Goal: Task Accomplishment & Management: Manage account settings

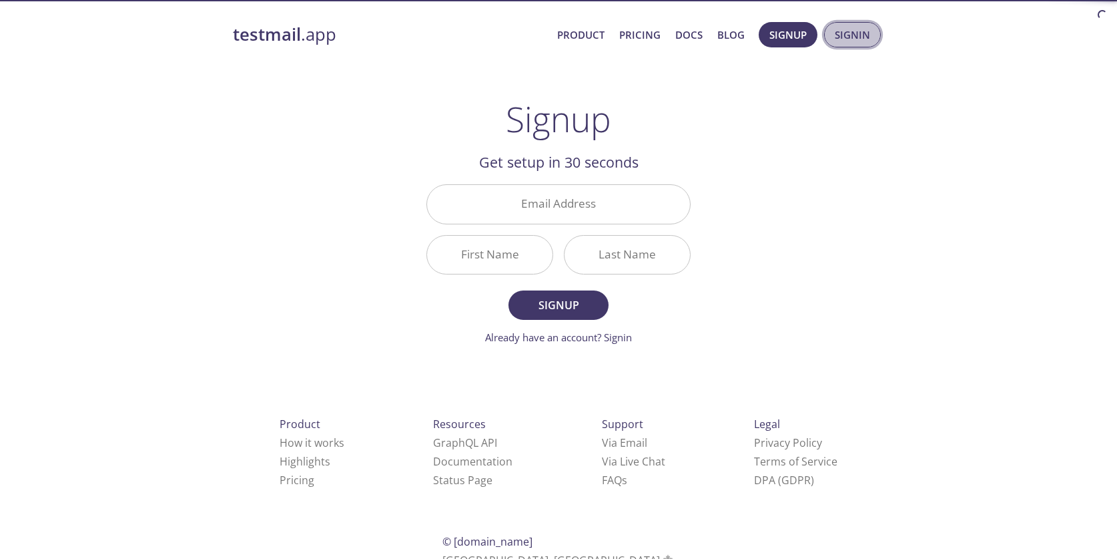
click at [852, 35] on span "Signin" at bounding box center [852, 34] width 35 height 17
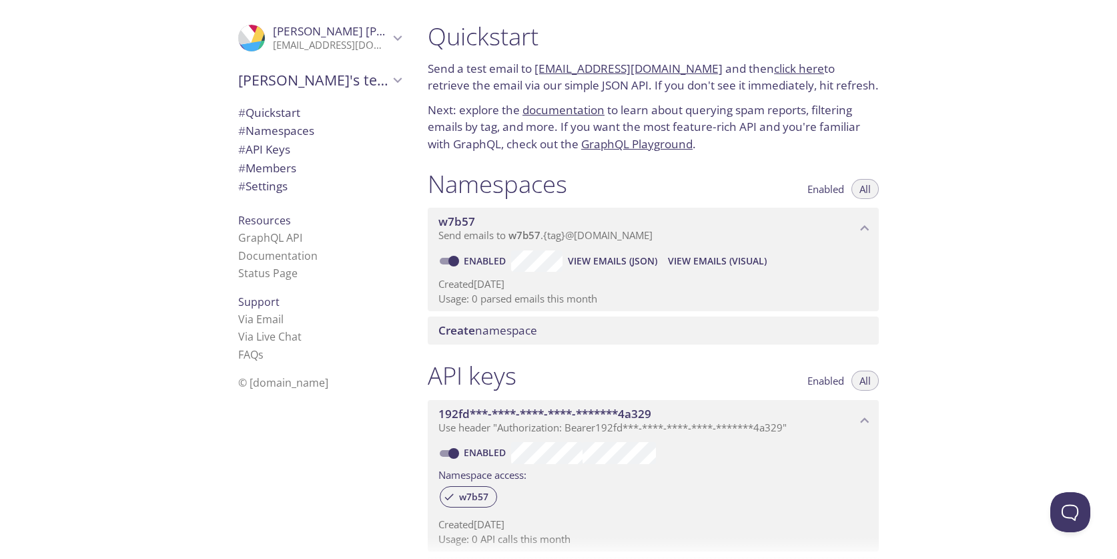
click at [141, 75] on div ".cls-1 { fill: #6d5ca8; } .cls-2 { fill: #3fc191; } .cls-3 { fill: #3b4752; } .…" at bounding box center [208, 279] width 417 height 559
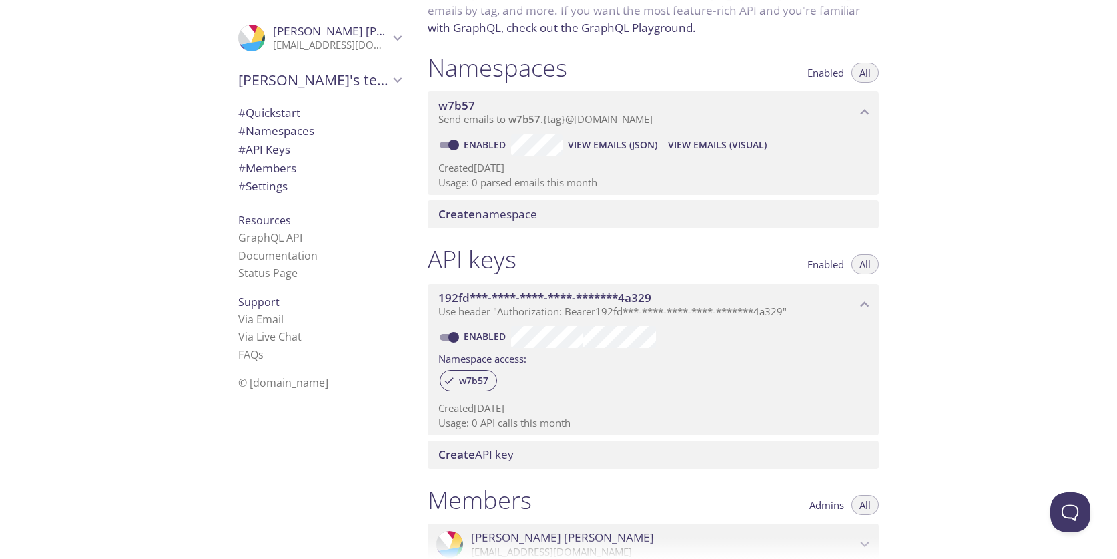
scroll to position [390, 0]
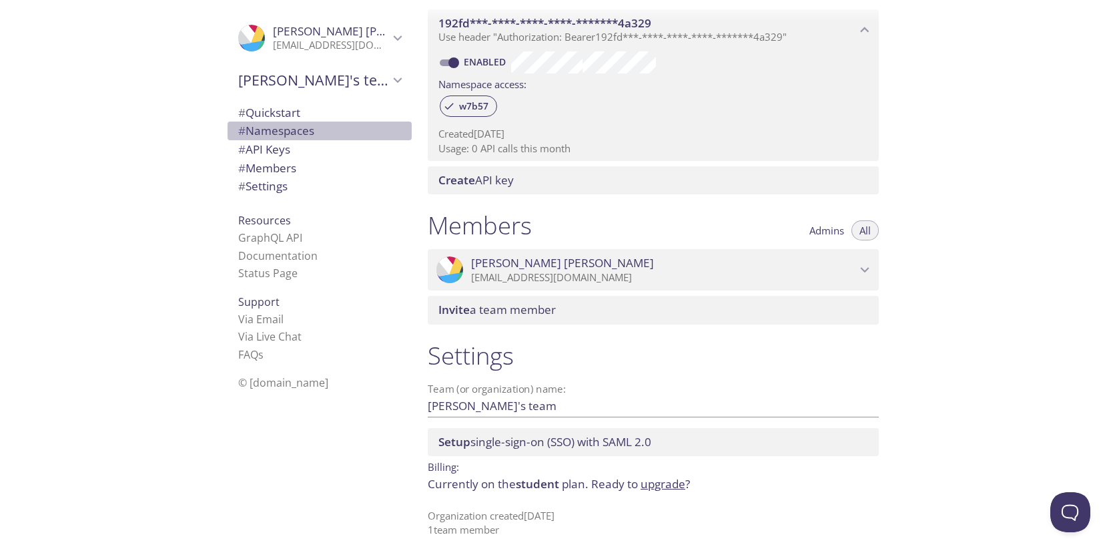
click at [277, 137] on span "# Namespaces" at bounding box center [276, 130] width 76 height 15
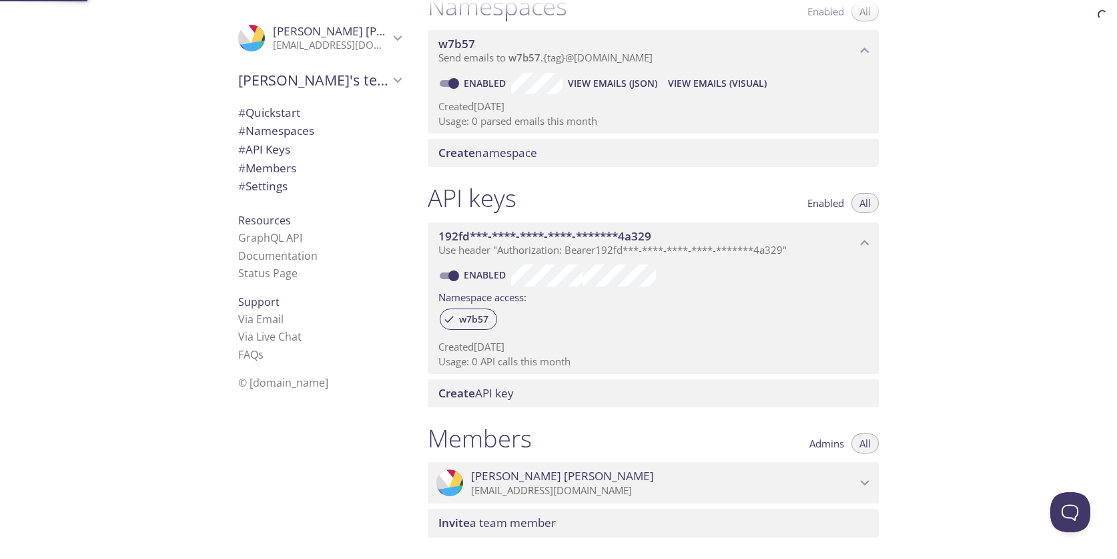
scroll to position [169, 0]
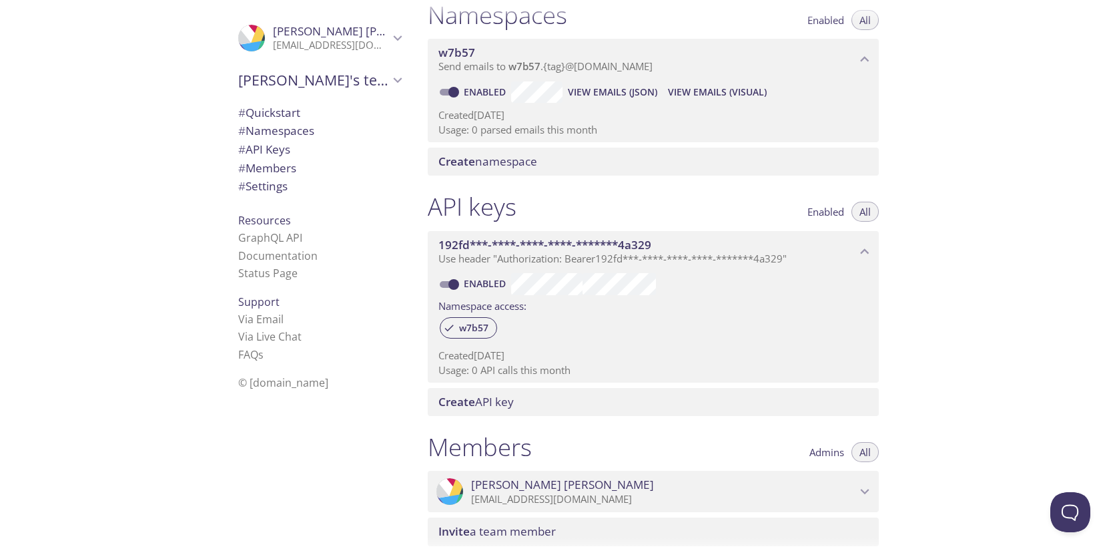
click at [867, 212] on span "All" at bounding box center [865, 212] width 11 height 0
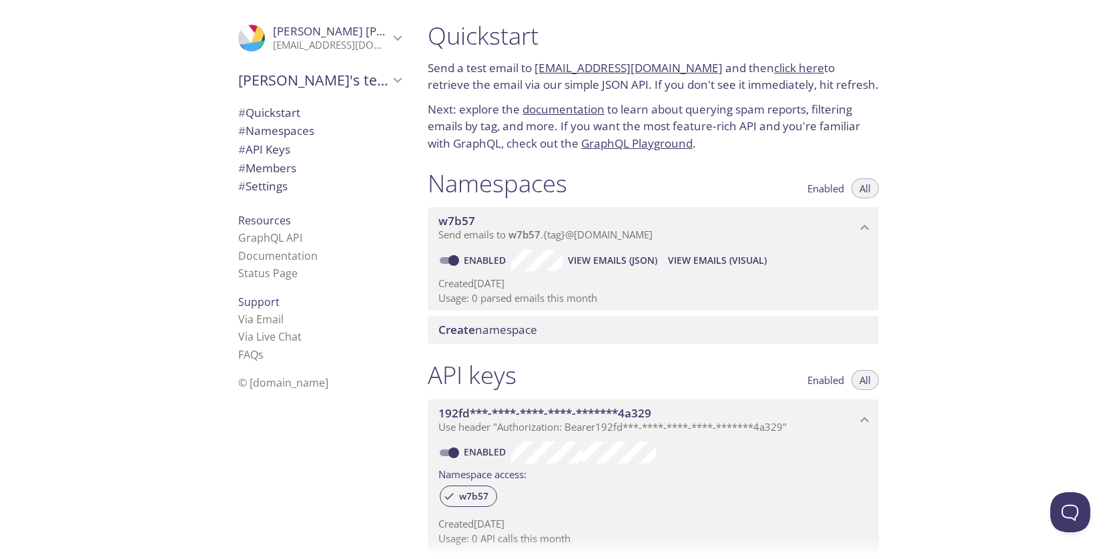
scroll to position [0, 0]
click at [593, 232] on span "Send emails to w7b57 . {tag} @inbox.testmail.app" at bounding box center [546, 234] width 214 height 13
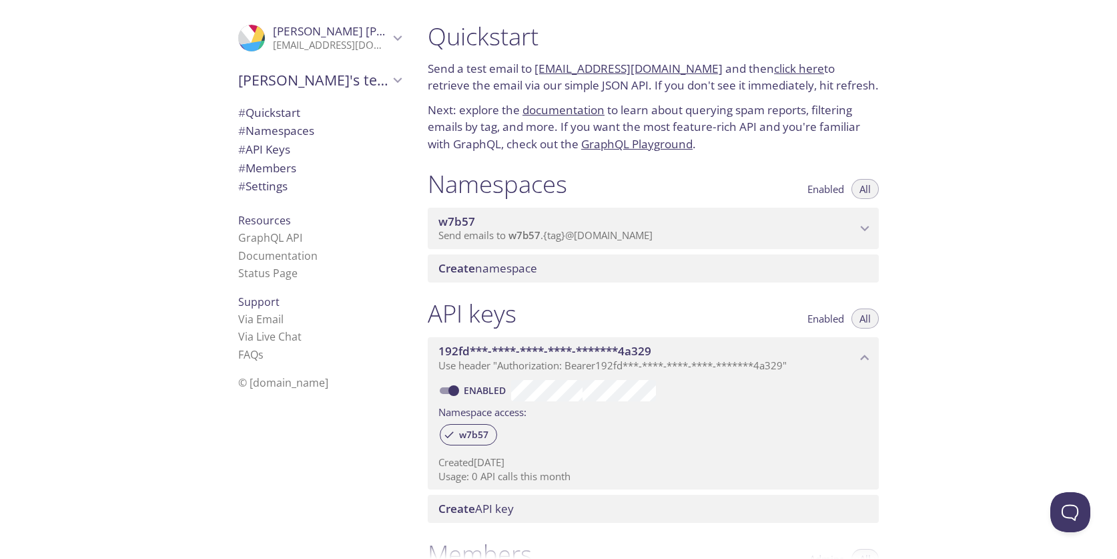
click at [587, 234] on span "Send emails to w7b57 . {tag} @inbox.testmail.app" at bounding box center [546, 234] width 214 height 13
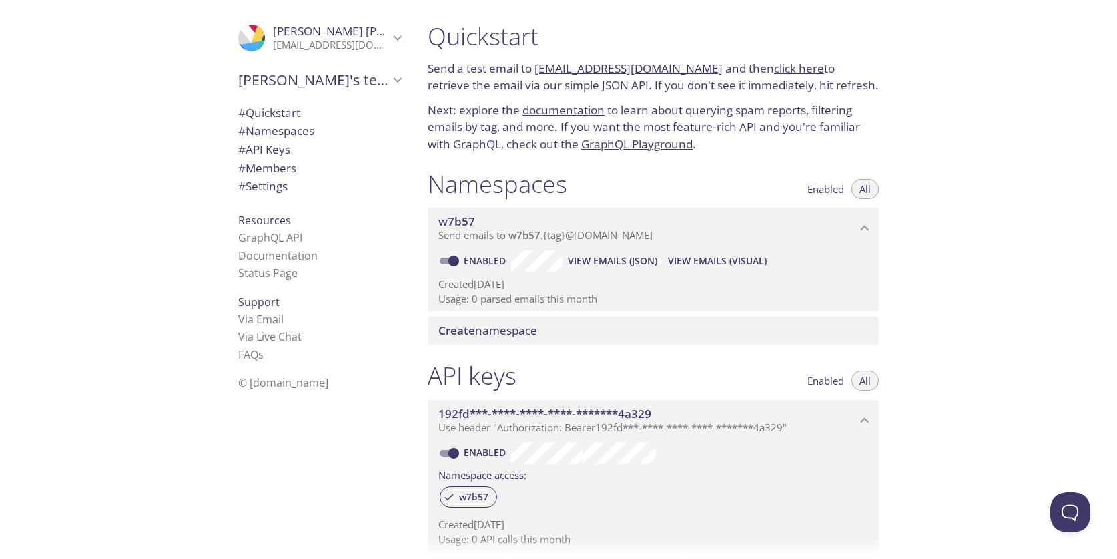
click at [455, 260] on input "Enabled" at bounding box center [454, 261] width 48 height 16
click at [448, 263] on input "Disabled" at bounding box center [443, 261] width 48 height 16
checkbox input "true"
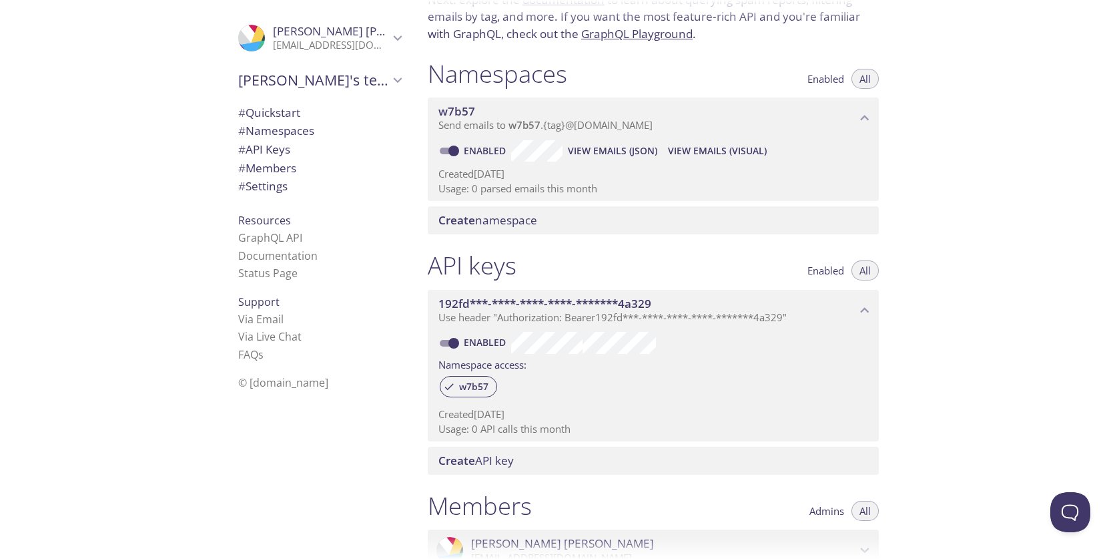
scroll to position [382, 0]
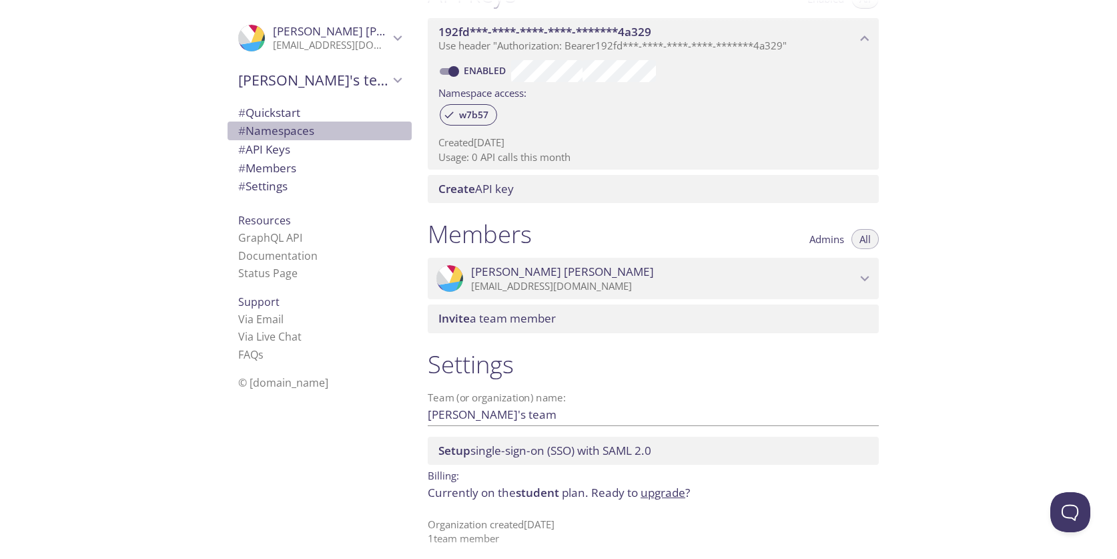
click at [273, 137] on span "# Namespaces" at bounding box center [276, 130] width 76 height 15
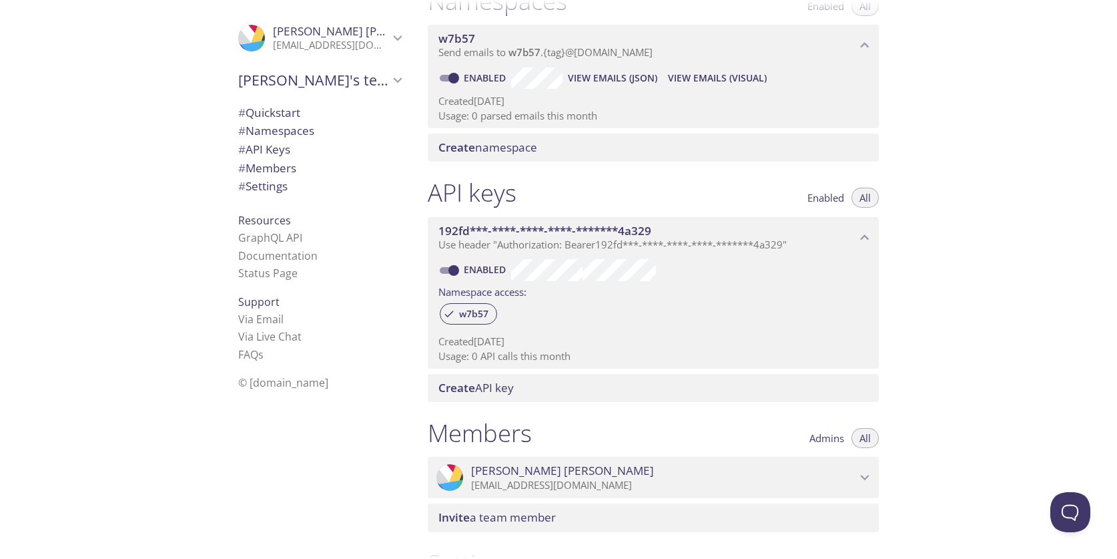
scroll to position [169, 0]
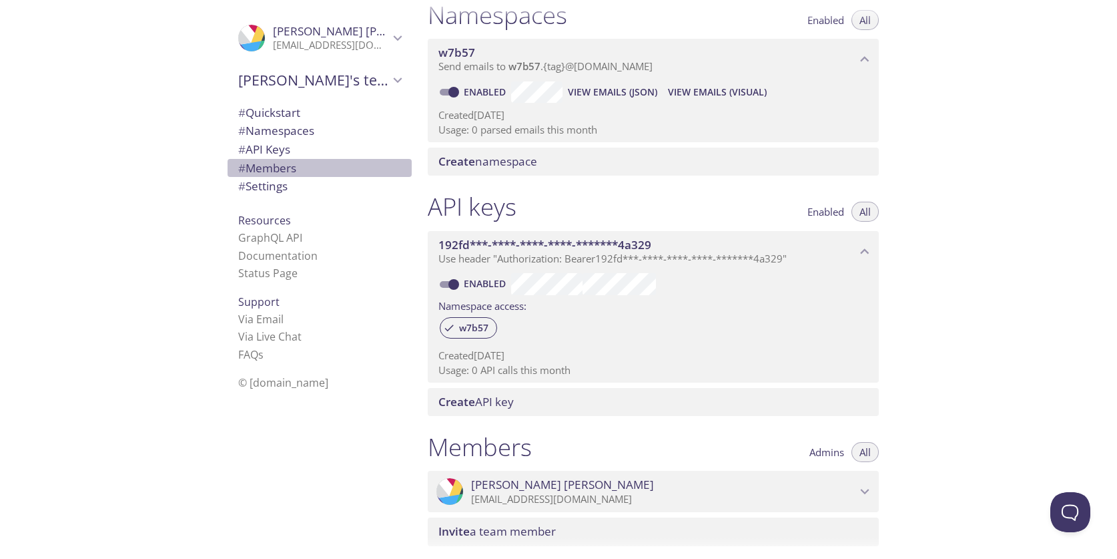
click at [267, 175] on span "# Members" at bounding box center [267, 167] width 58 height 15
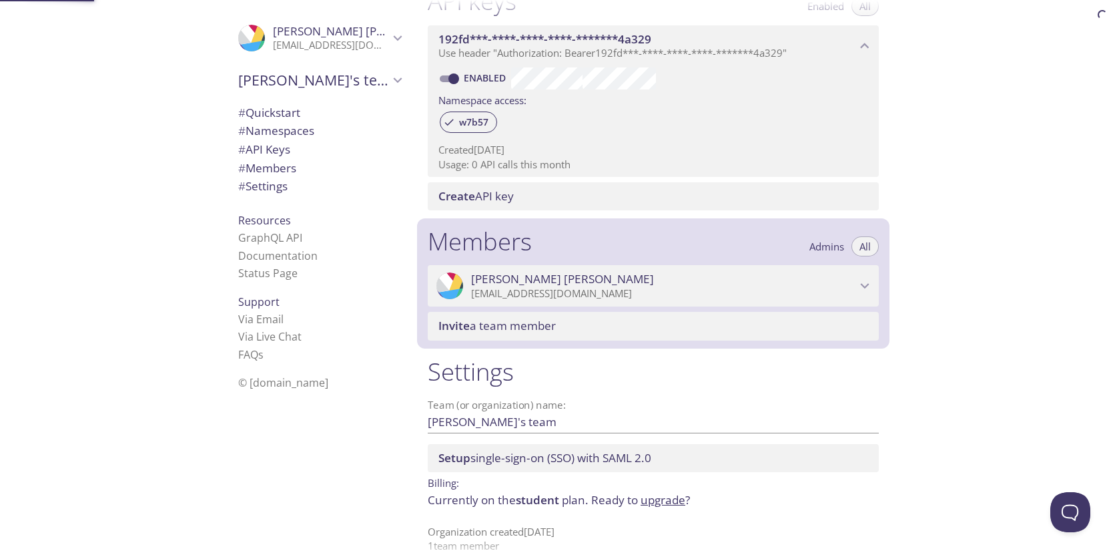
scroll to position [390, 0]
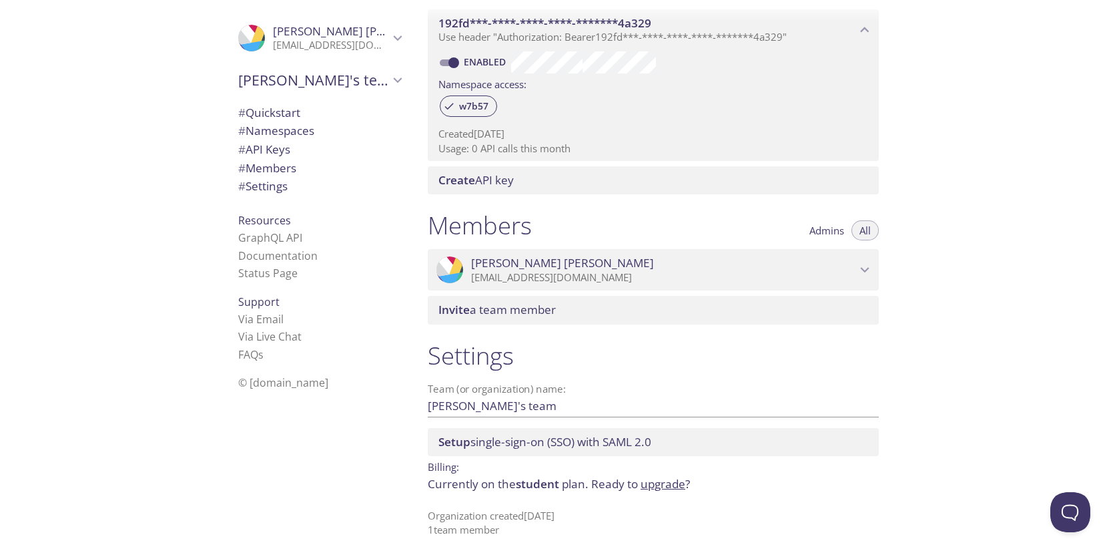
click at [258, 188] on span "# Settings" at bounding box center [262, 185] width 49 height 15
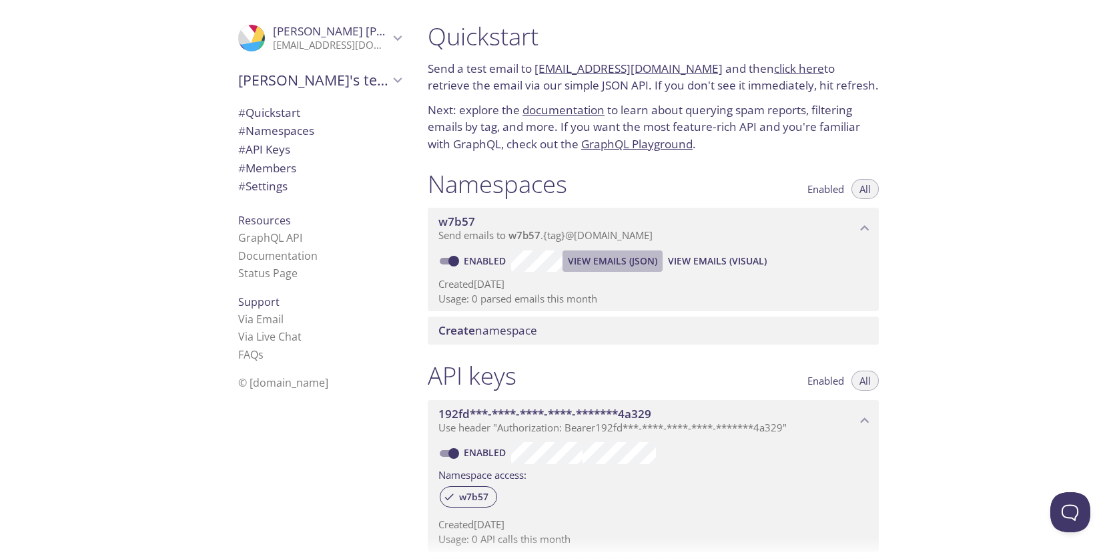
click at [600, 266] on span "View Emails (JSON)" at bounding box center [612, 261] width 89 height 16
click at [693, 259] on span "View Emails (Visual)" at bounding box center [717, 261] width 99 height 16
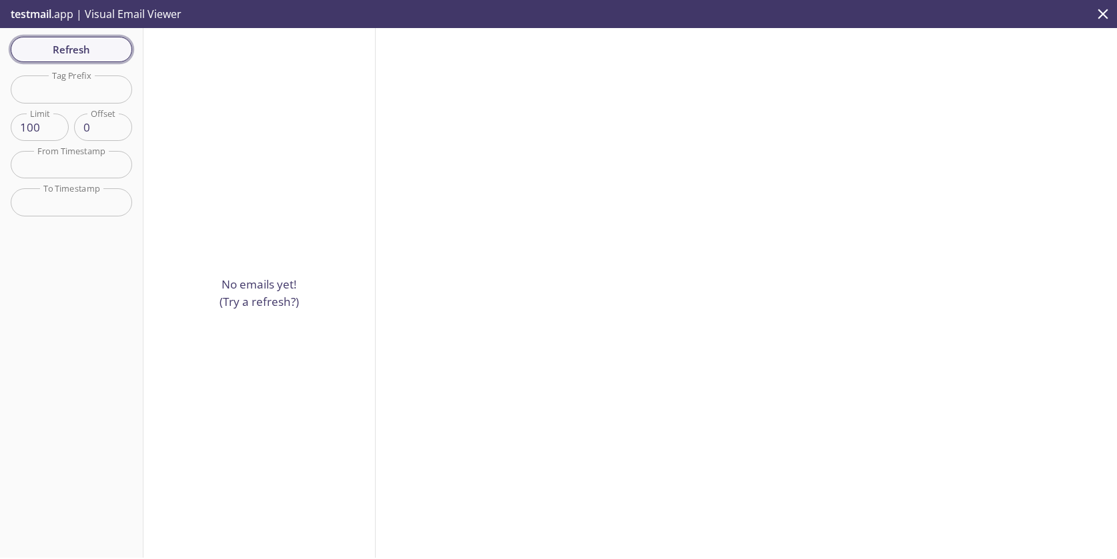
click at [83, 51] on span "Refresh" at bounding box center [71, 49] width 100 height 17
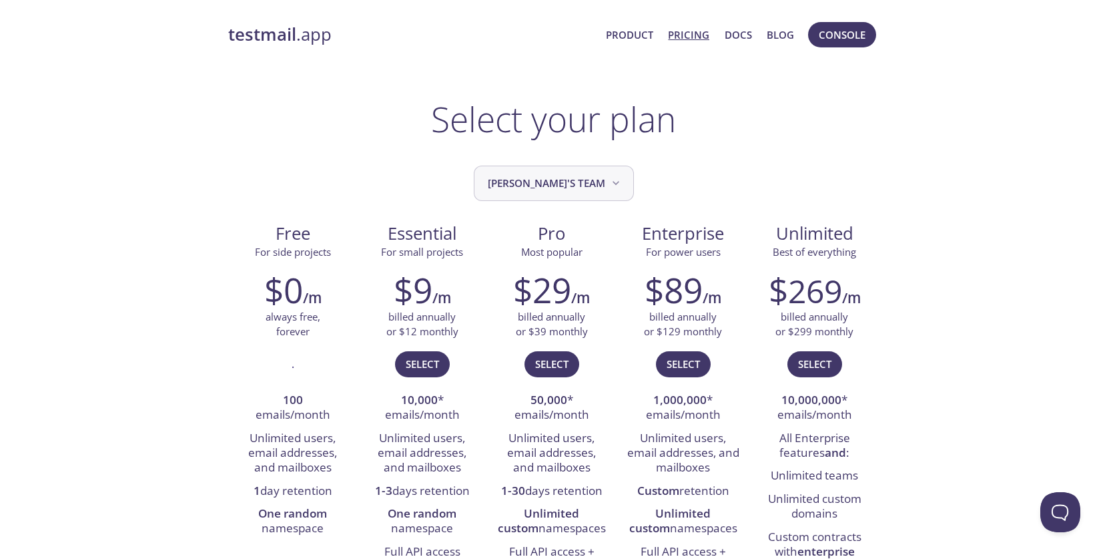
click at [549, 186] on span "[PERSON_NAME]'s team" at bounding box center [555, 183] width 135 height 18
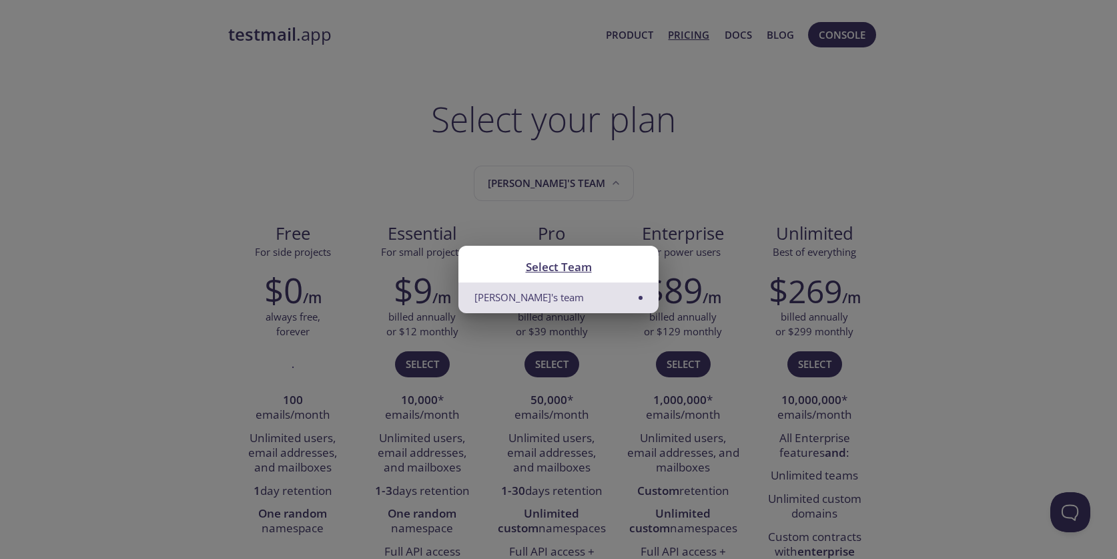
click at [549, 186] on div "Select Team Peeyush's team" at bounding box center [558, 279] width 1117 height 559
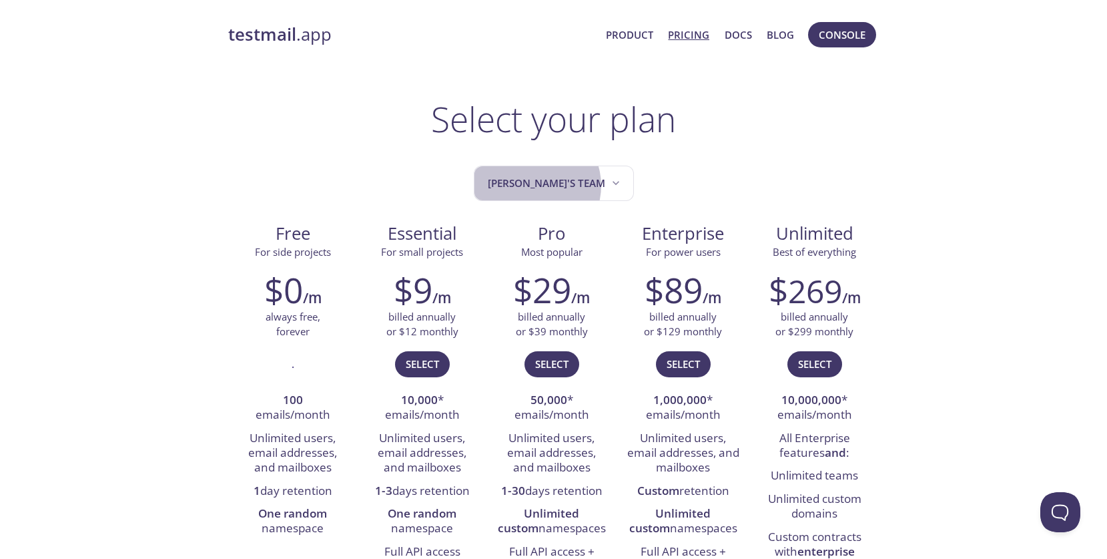
click at [549, 186] on span "[PERSON_NAME]'s team" at bounding box center [555, 183] width 135 height 18
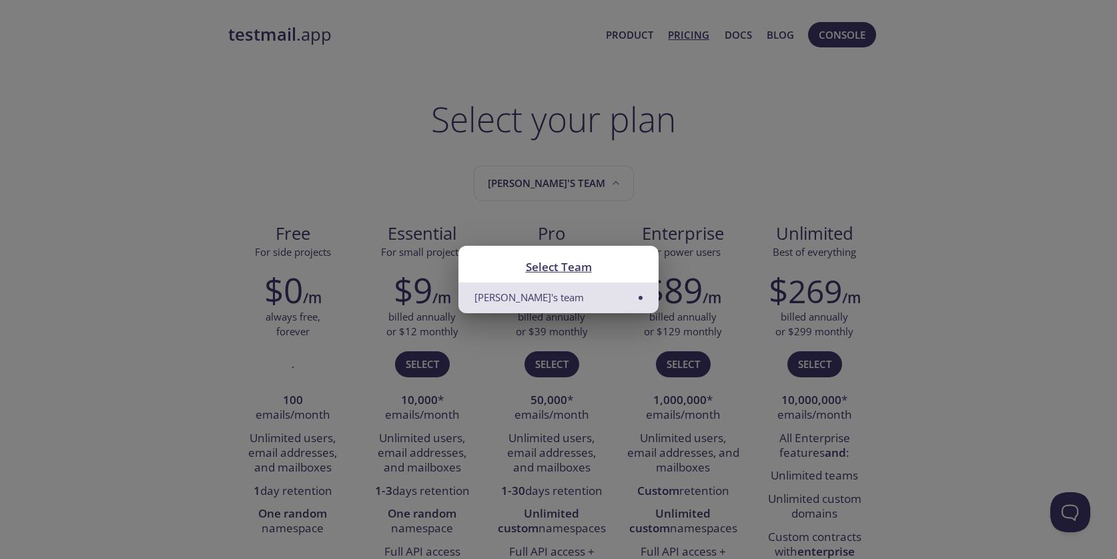
click at [549, 186] on div "Select Team Peeyush's team" at bounding box center [558, 279] width 1117 height 559
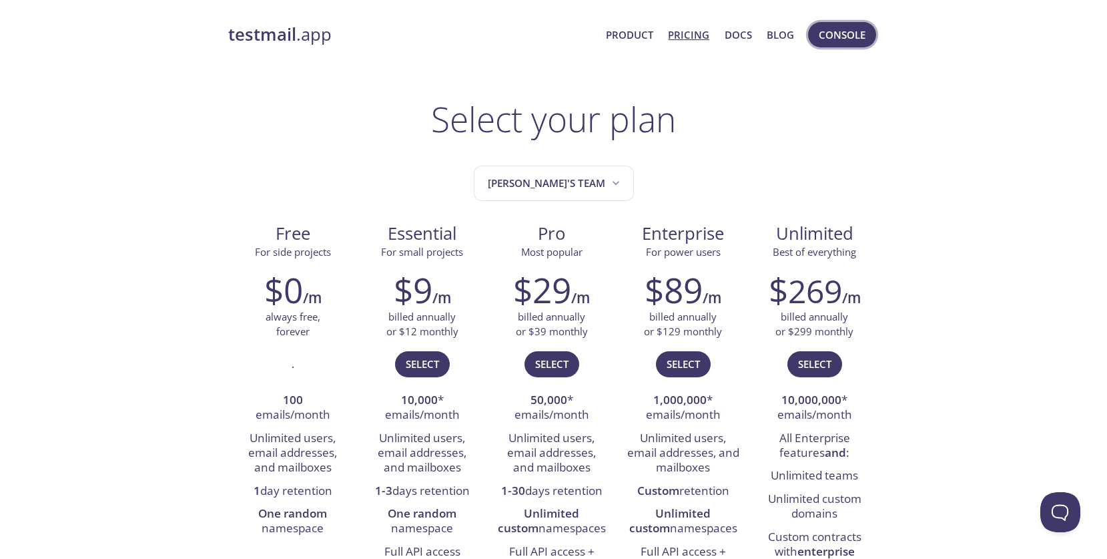
click at [838, 36] on span "Console" at bounding box center [842, 34] width 47 height 17
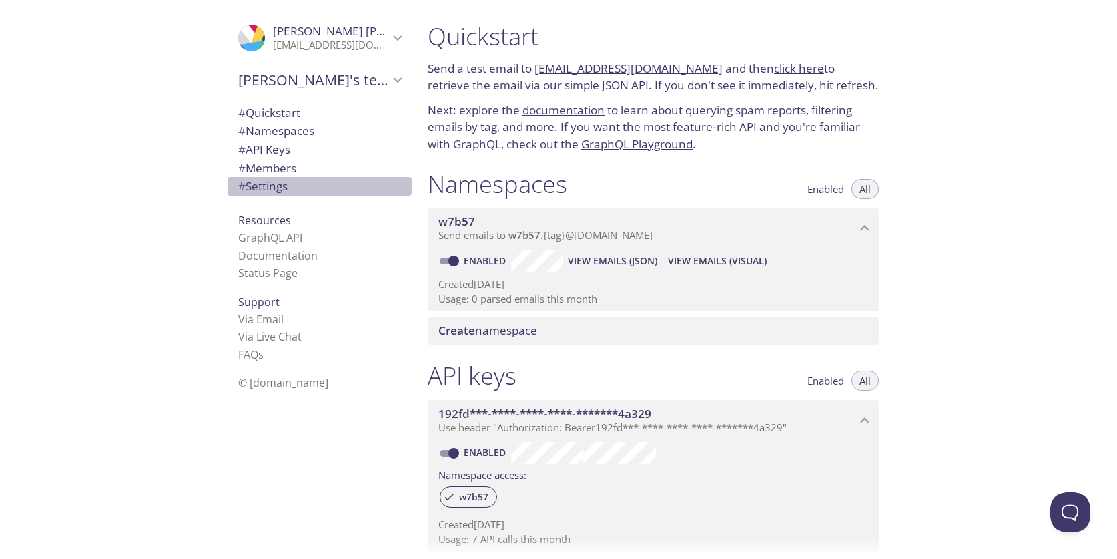
click at [272, 190] on span "# Settings" at bounding box center [262, 185] width 49 height 15
